Goal: Transaction & Acquisition: Subscribe to service/newsletter

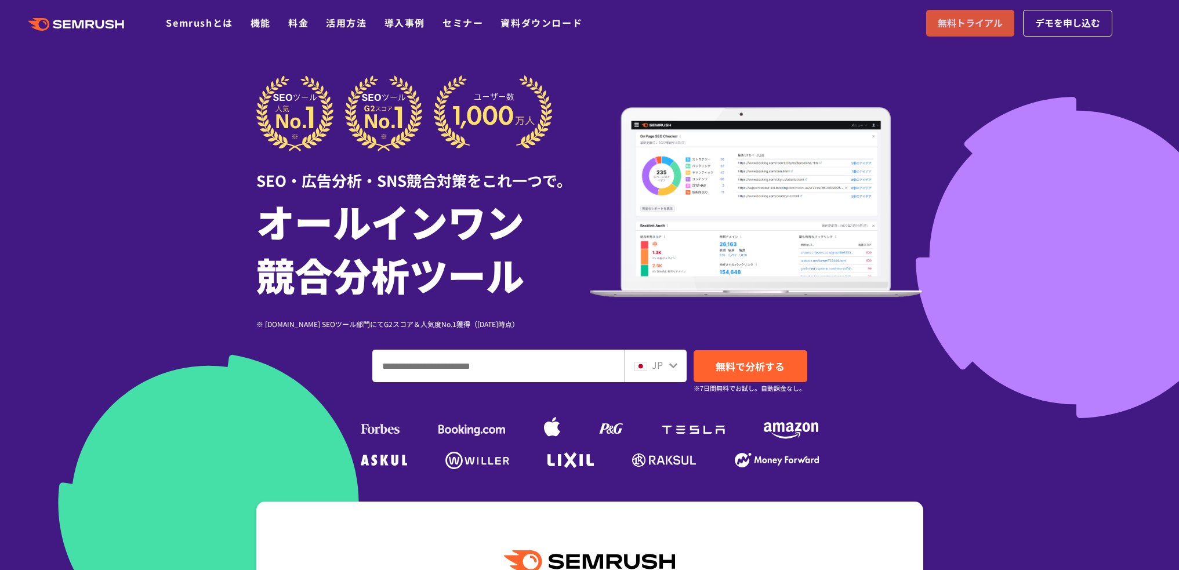
click at [970, 26] on span "無料トライアル" at bounding box center [970, 23] width 65 height 15
click at [291, 21] on link "料金" at bounding box center [298, 23] width 20 height 14
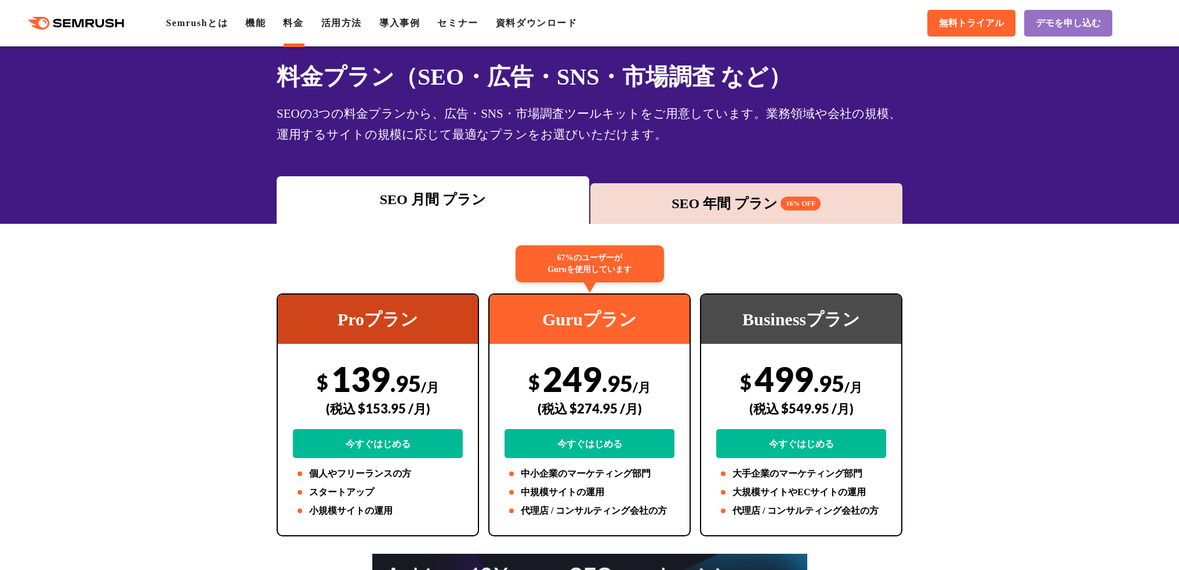
scroll to position [58, 0]
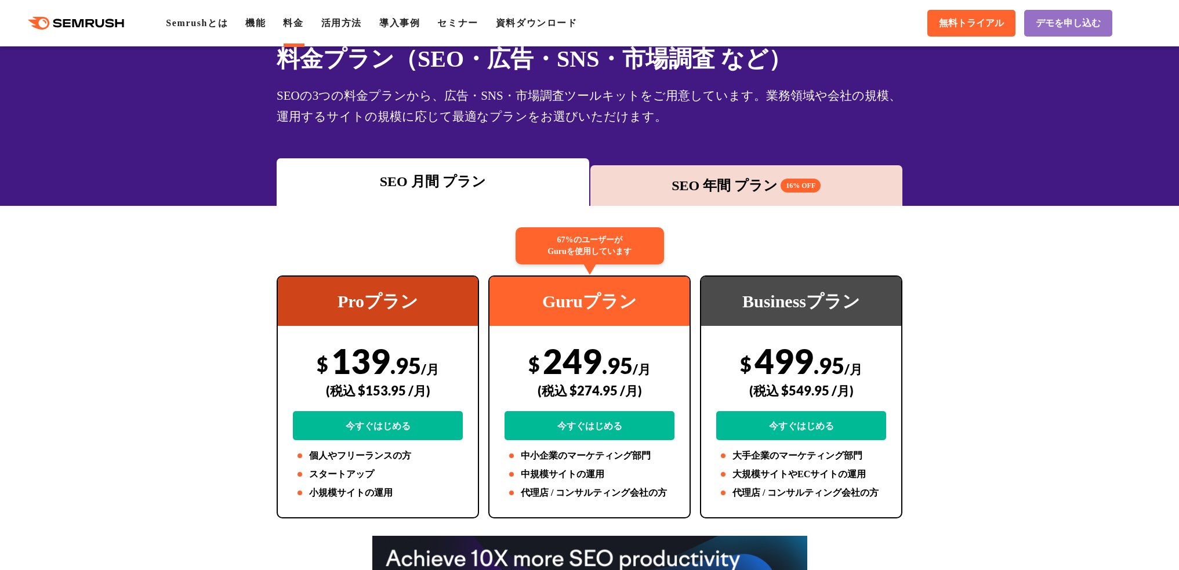
click at [698, 187] on div "SEO 年間 プラン 16% OFF" at bounding box center [746, 185] width 301 height 21
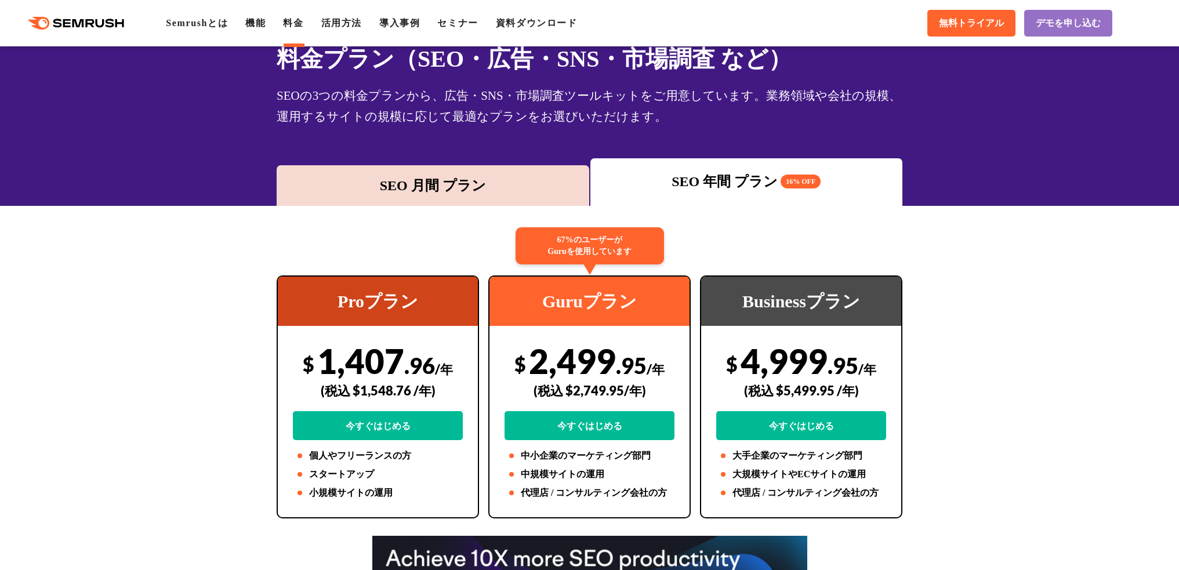
click at [420, 180] on div "SEO 月間 プラン" at bounding box center [432, 185] width 301 height 21
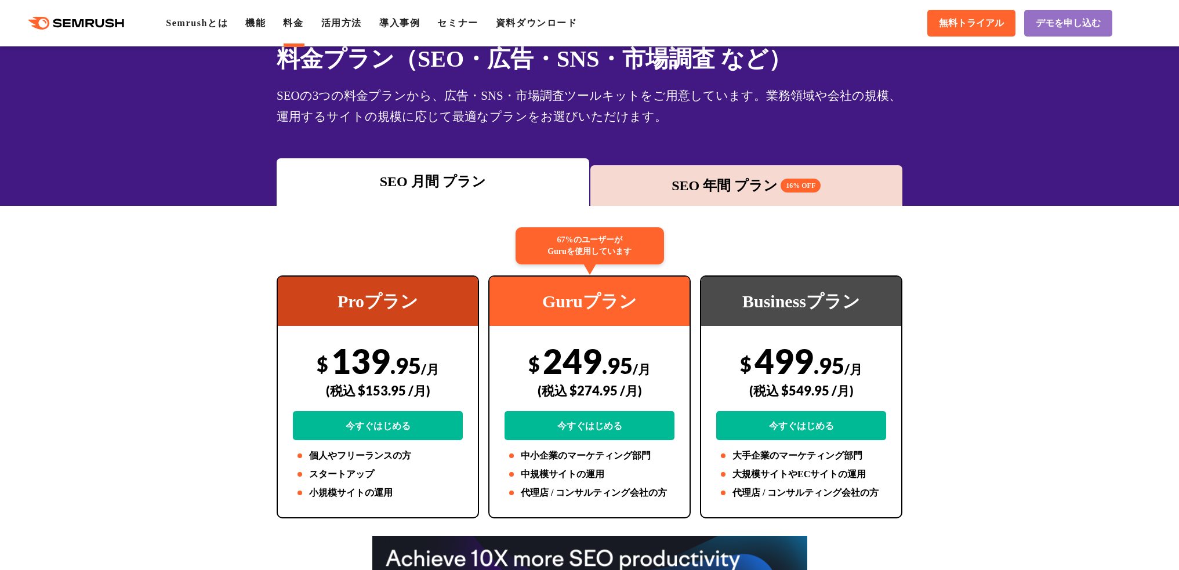
scroll to position [0, 0]
